Goal: Communication & Community: Answer question/provide support

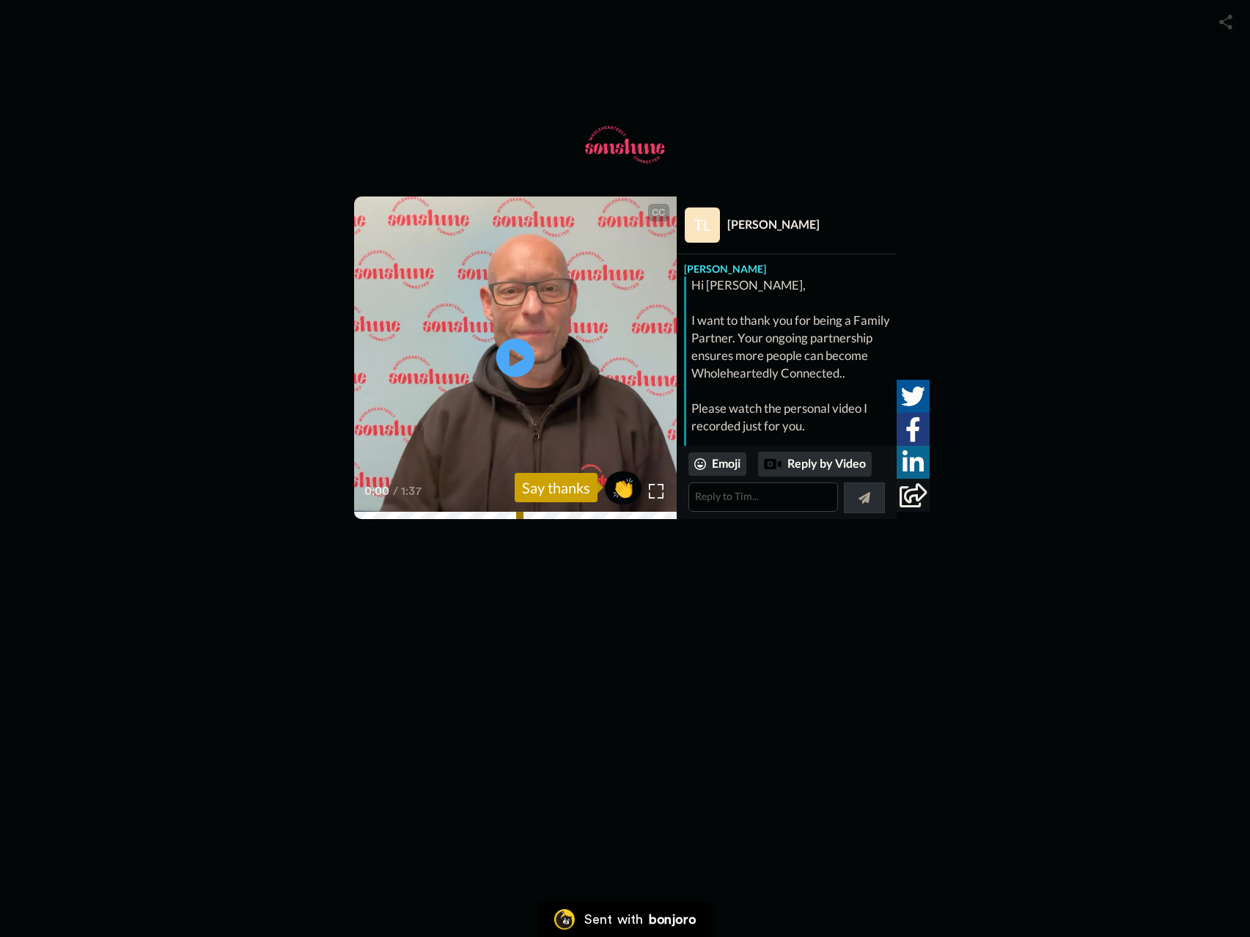
click at [520, 361] on icon "Play/Pause" at bounding box center [514, 358] width 39 height 70
click at [468, 413] on video at bounding box center [515, 357] width 322 height 322
click at [519, 358] on icon "Play/Pause" at bounding box center [514, 358] width 39 height 70
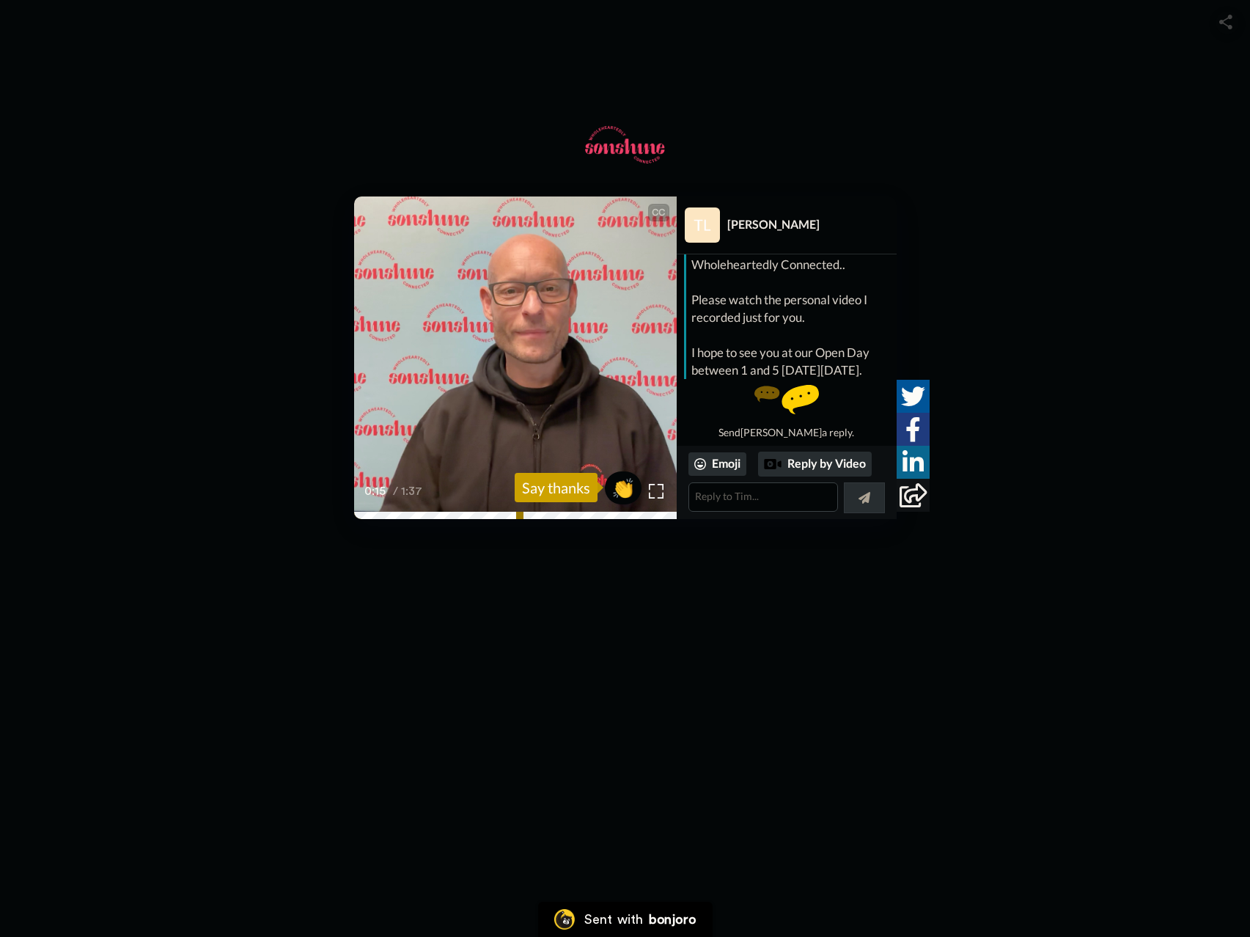
scroll to position [144, 0]
click at [759, 493] on textarea at bounding box center [763, 496] width 150 height 29
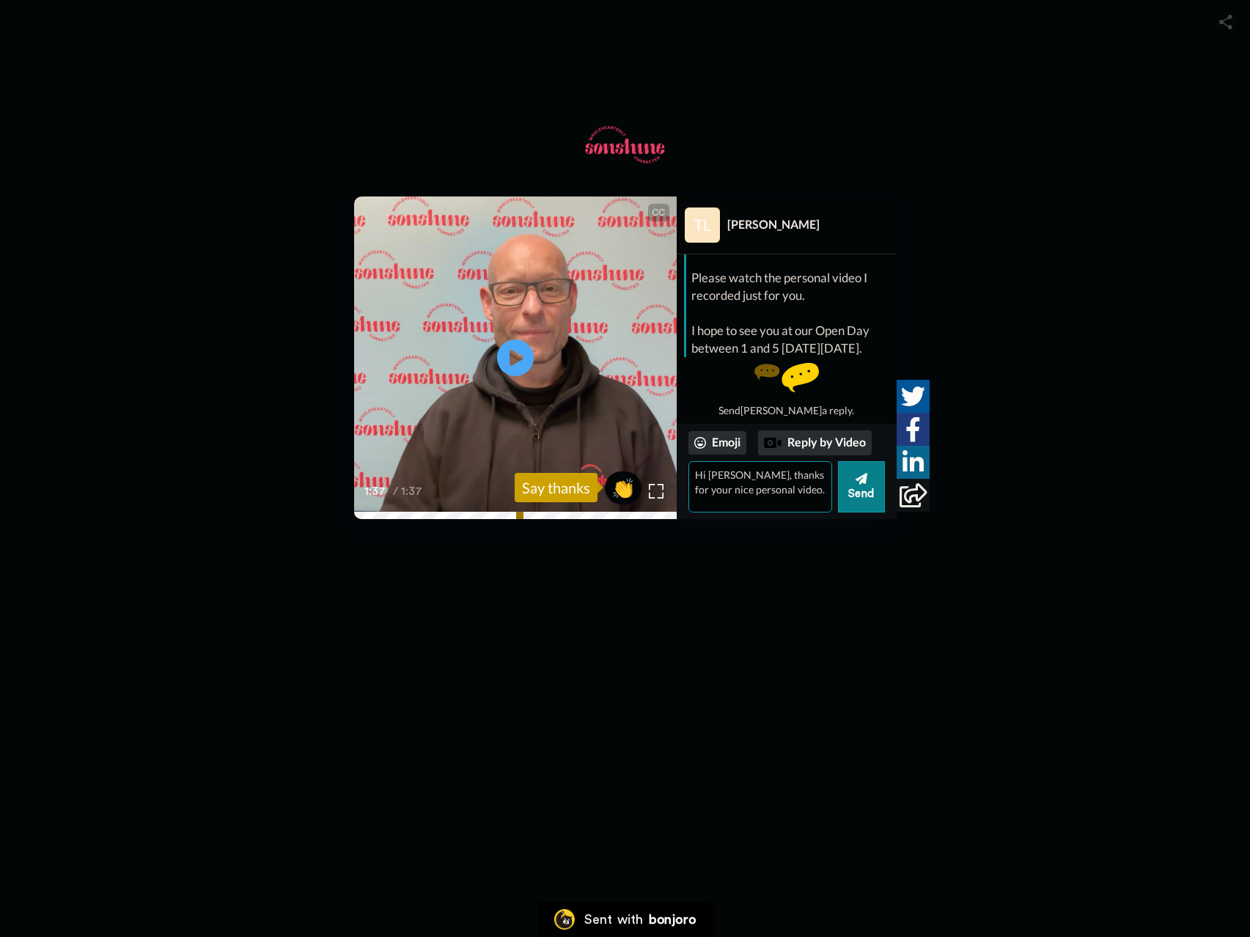
type textarea "Hi [PERSON_NAME], thanks for your nice personal video."
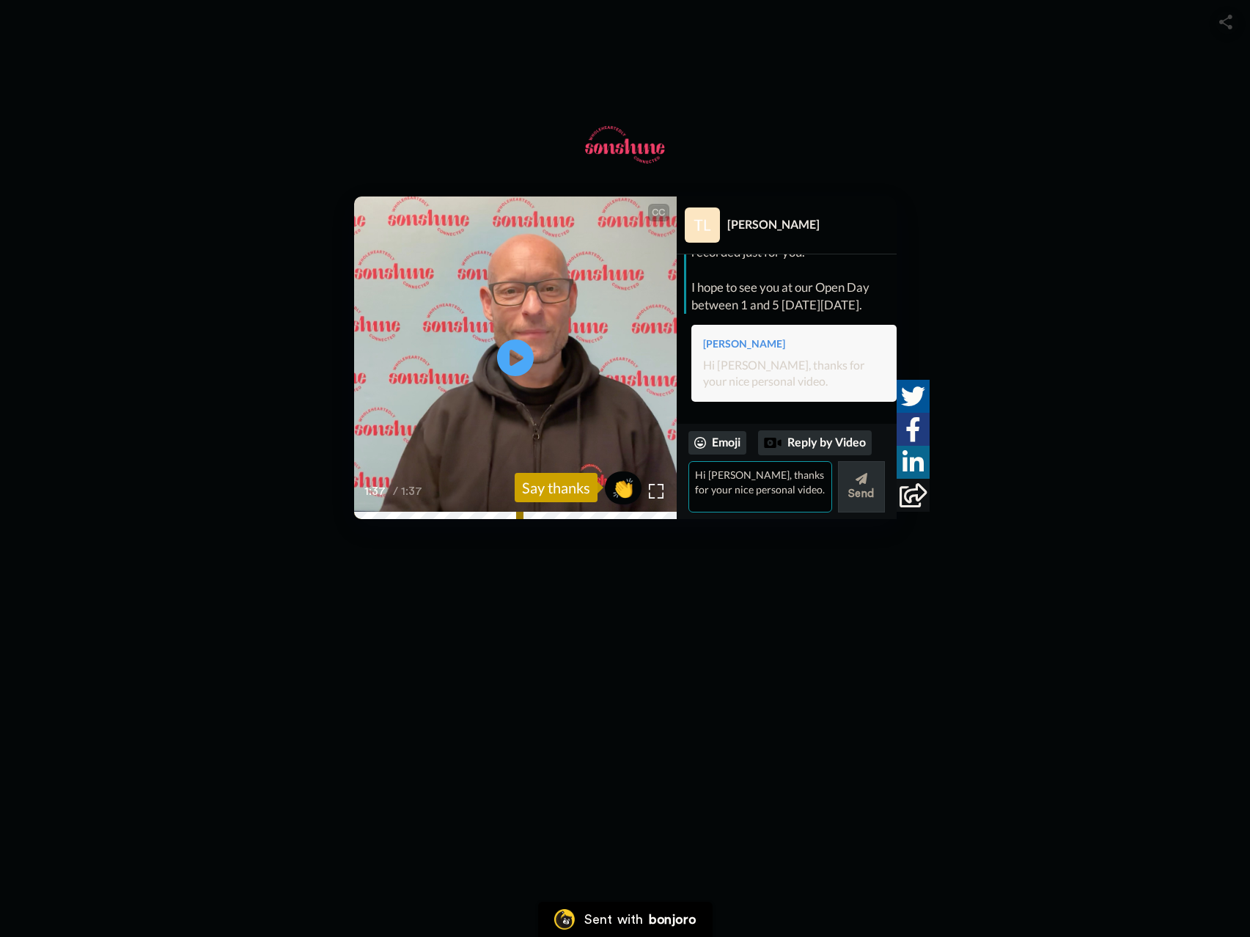
click at [756, 493] on textarea "Hi [PERSON_NAME], thanks for your nice personal video." at bounding box center [760, 486] width 144 height 51
type textarea "I don't have a nice story to tell. I only know that [DEMOGRAPHIC_DATA] has bles…"
click at [858, 490] on button "Send" at bounding box center [861, 486] width 47 height 51
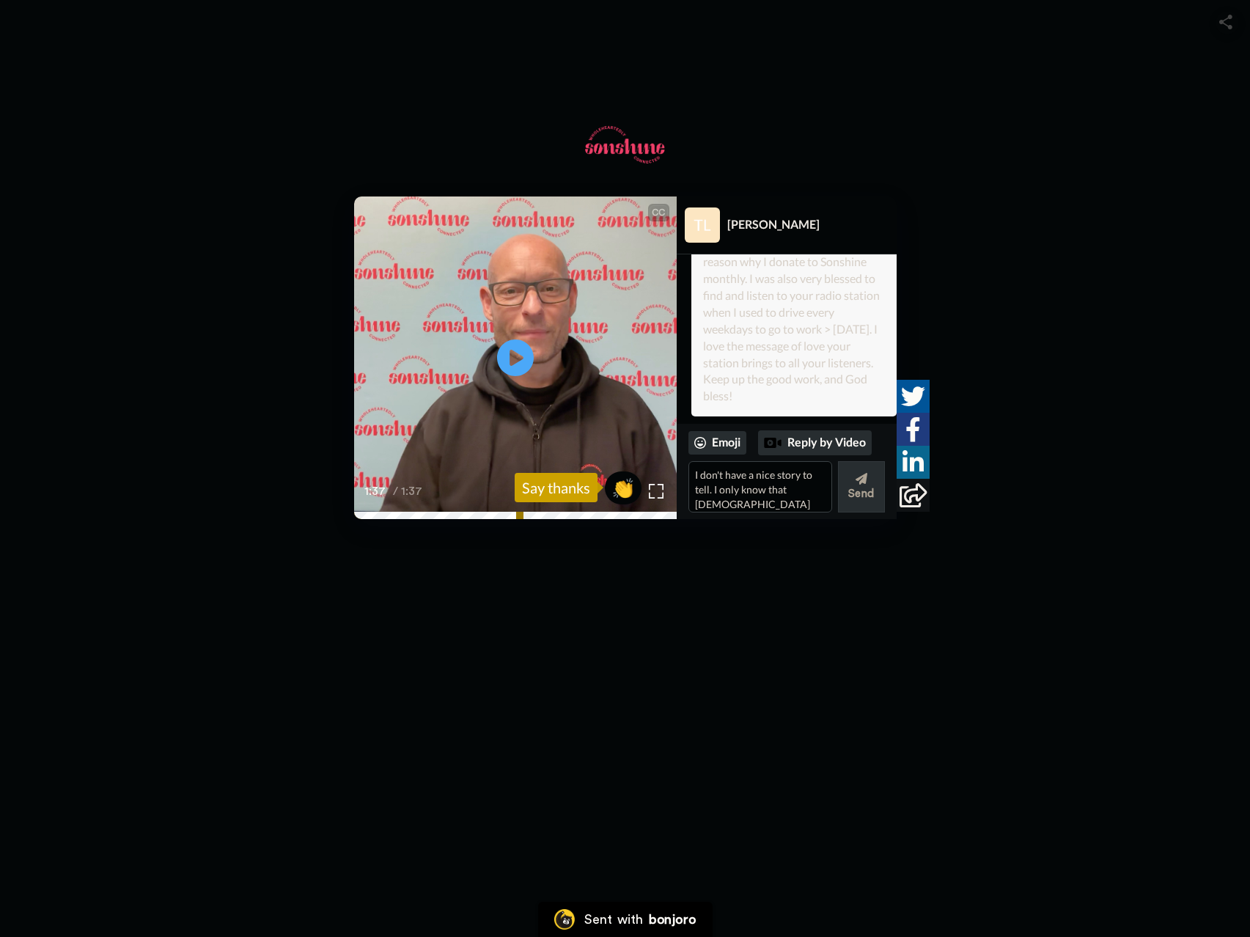
scroll to position [410, 0]
